Goal: Register for event/course

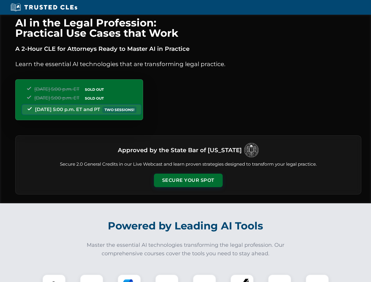
click at [188, 181] on button "Secure Your Spot" at bounding box center [188, 181] width 69 height 14
click at [54, 278] on img at bounding box center [54, 286] width 17 height 17
